Goal: Check status: Check status

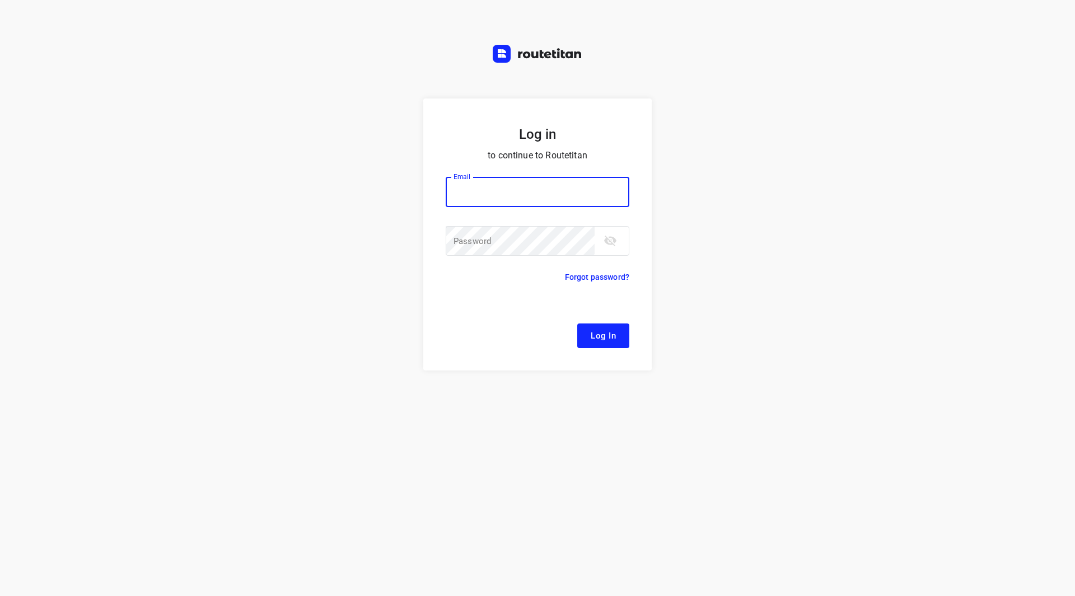
click at [474, 191] on input "email" at bounding box center [538, 192] width 184 height 30
type input "[EMAIL_ADDRESS][DOMAIN_NAME]"
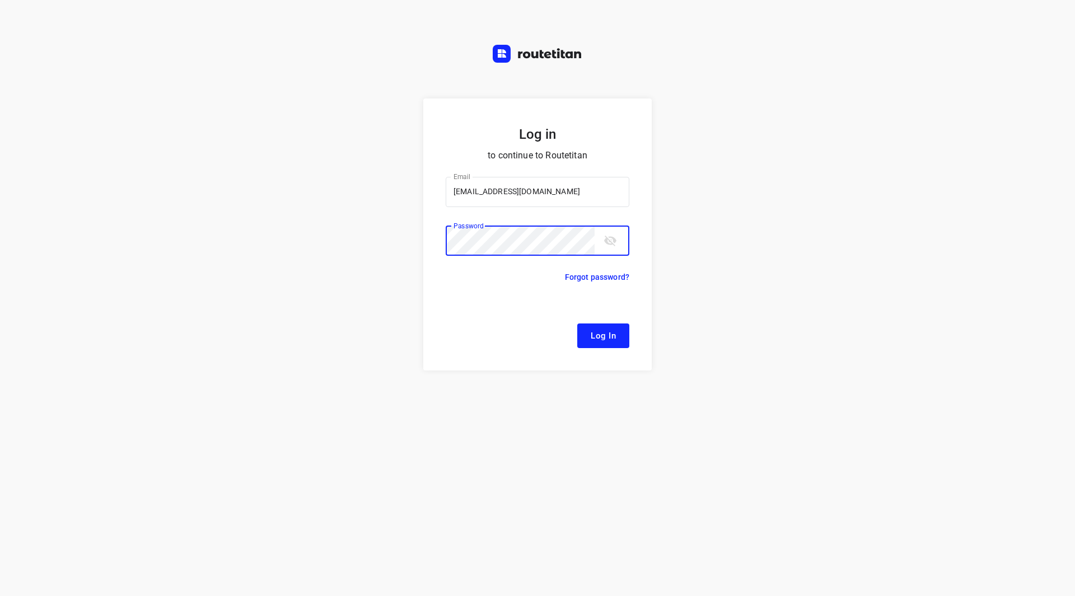
click at [577, 324] on button "Log In" at bounding box center [603, 336] width 52 height 25
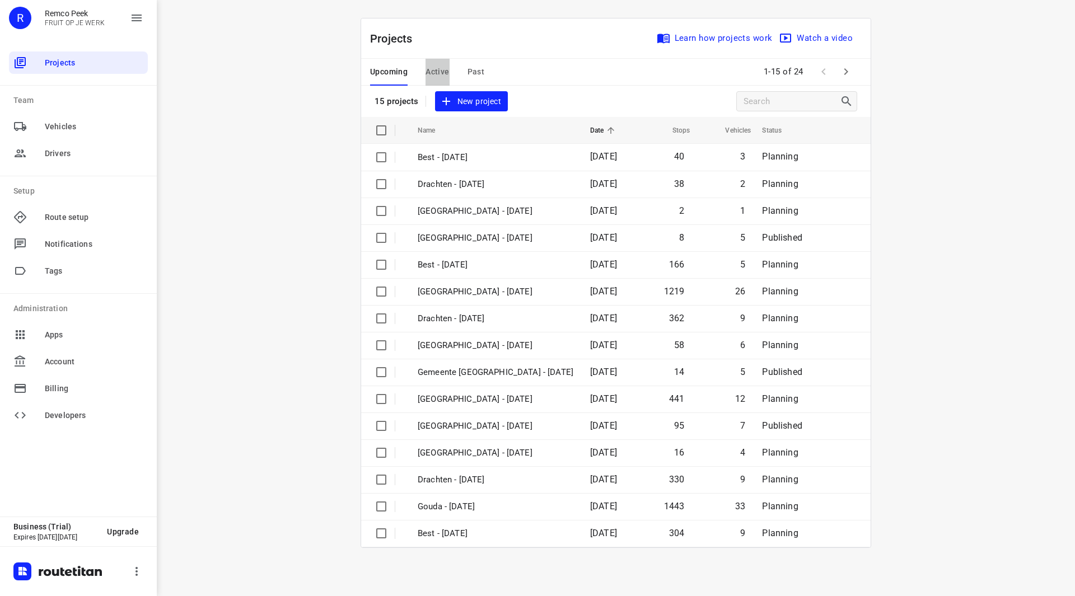
click at [438, 69] on span "Active" at bounding box center [438, 72] width 24 height 14
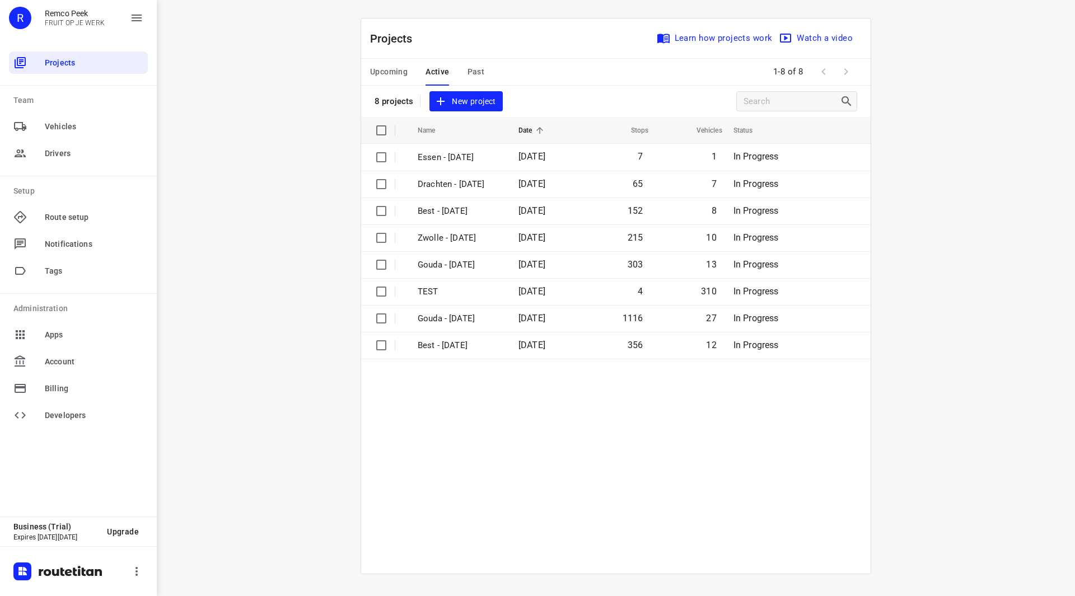
click at [473, 72] on span "Past" at bounding box center [476, 72] width 17 height 14
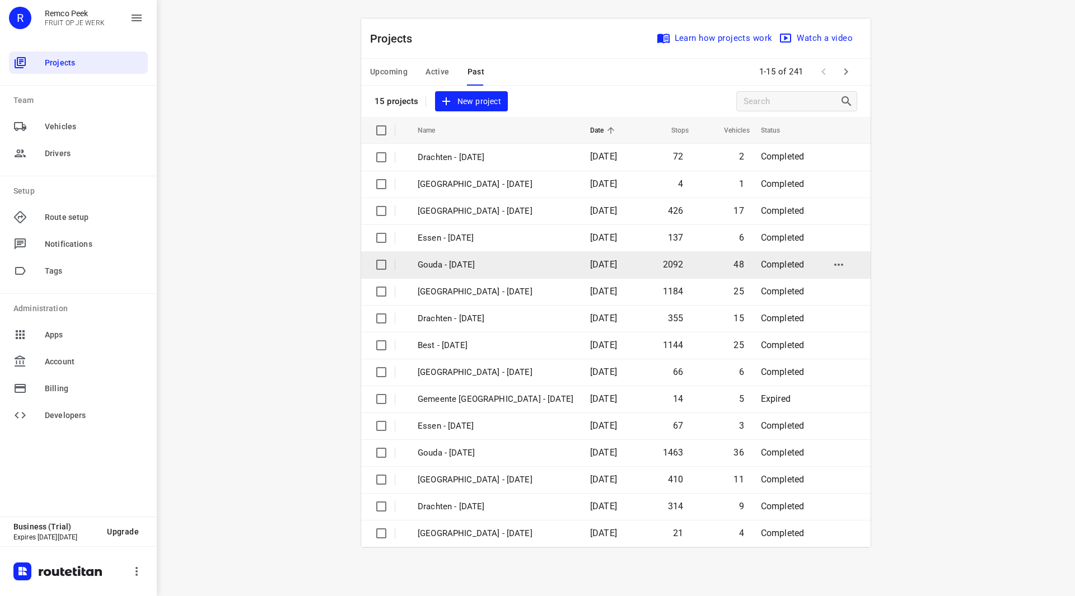
click at [478, 265] on p "Gouda - [DATE]" at bounding box center [496, 265] width 156 height 13
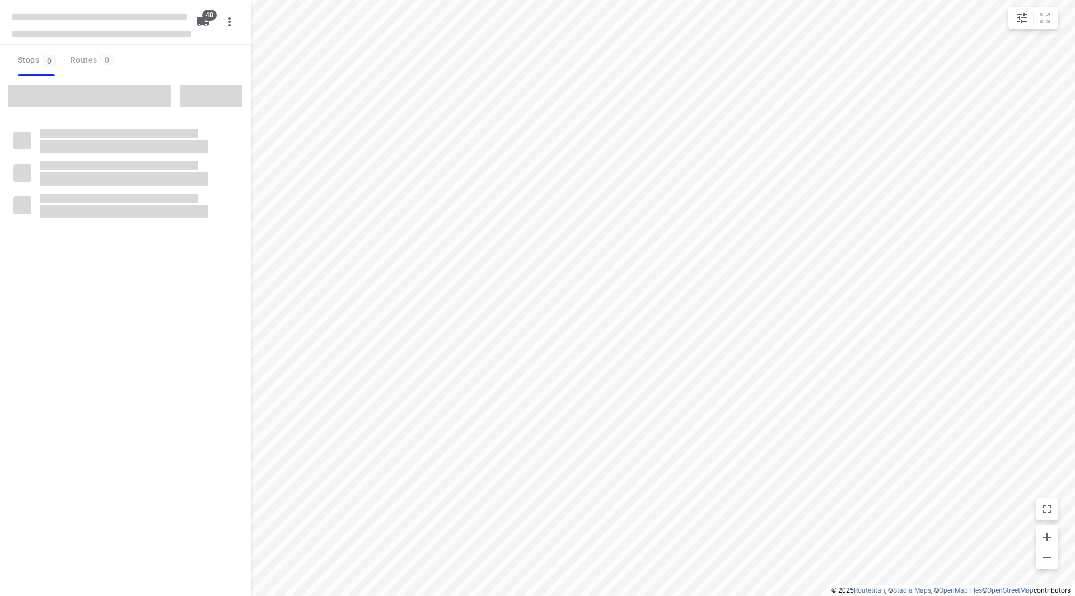
checkbox input "true"
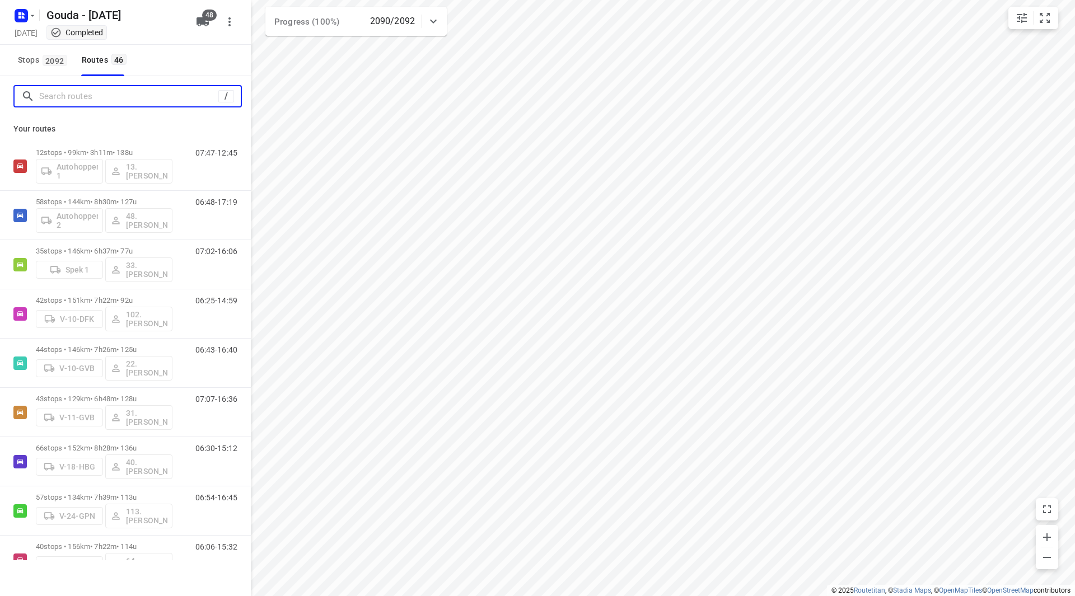
click at [93, 101] on input "Search routes" at bounding box center [128, 96] width 179 height 17
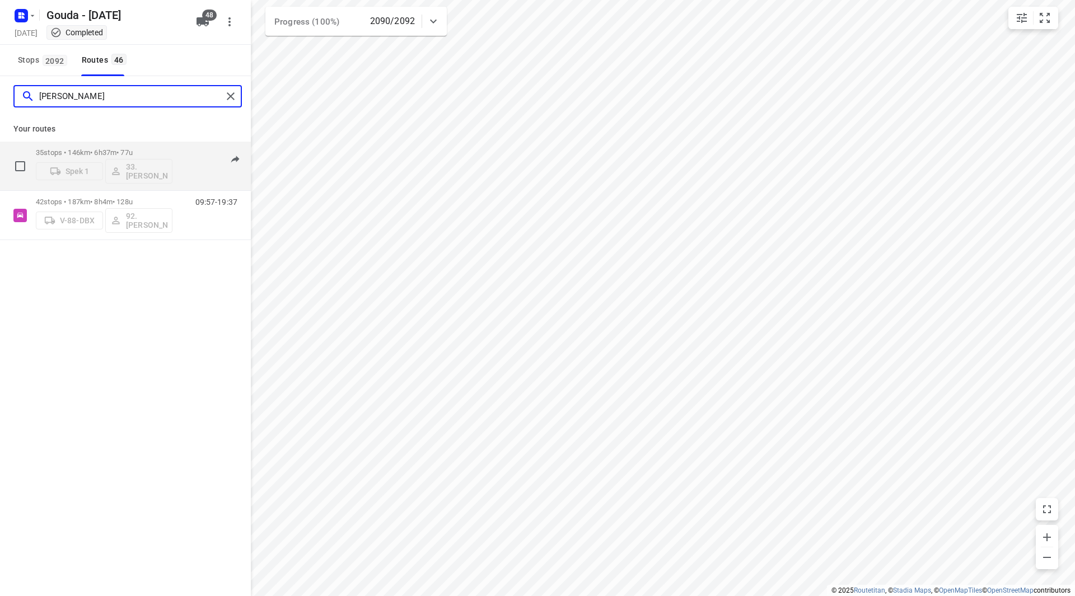
type input "[PERSON_NAME]"
click at [142, 146] on div "35 stops • 146km • 6h37m • 77u Spek 1 33.[PERSON_NAME]" at bounding box center [104, 166] width 137 height 46
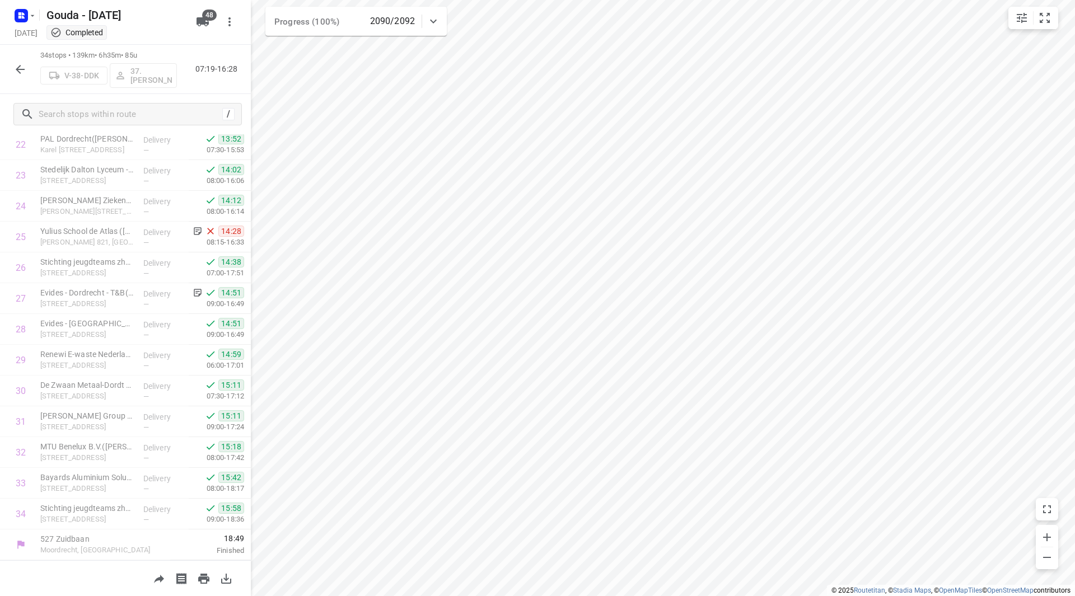
scroll to position [708, 0]
